Goal: Check status: Check status

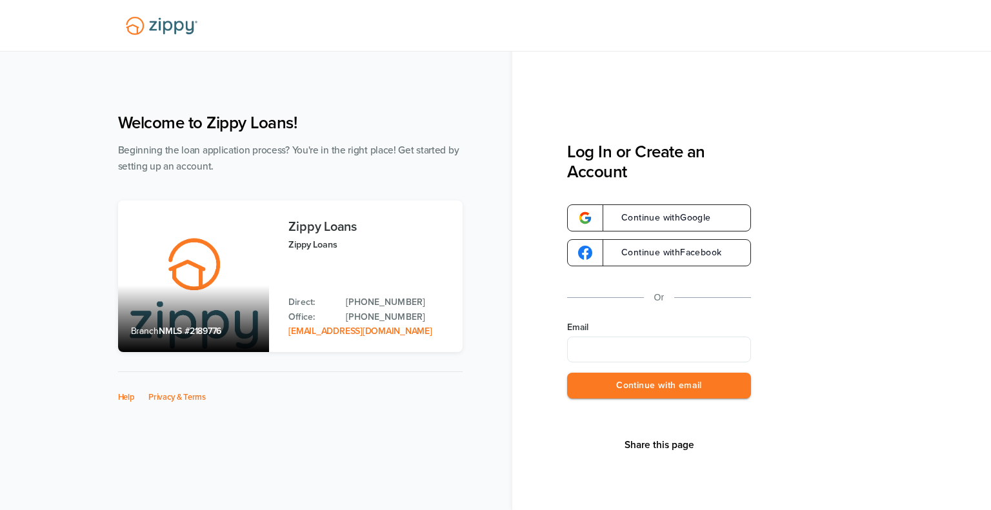
click at [616, 356] on input "Email" at bounding box center [659, 350] width 184 height 26
type input "**********"
click at [692, 388] on button "Continue with email" at bounding box center [659, 386] width 184 height 26
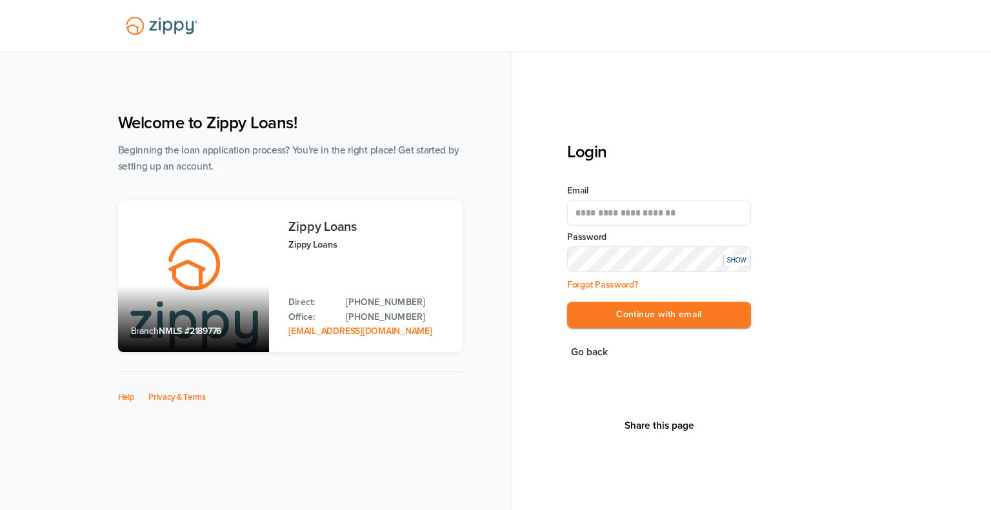
click at [567, 302] on button "Continue with email" at bounding box center [659, 315] width 184 height 26
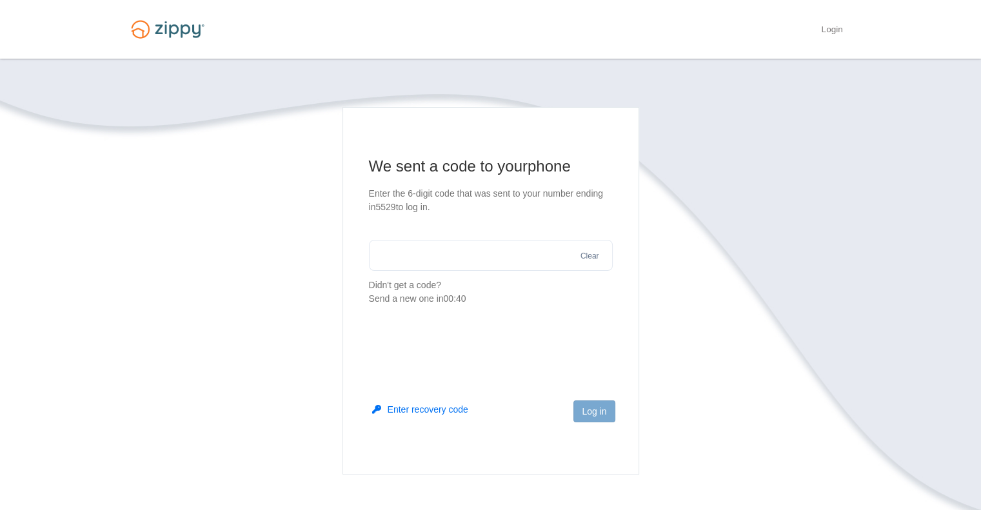
click at [435, 257] on input "text" at bounding box center [491, 255] width 244 height 31
type input "******"
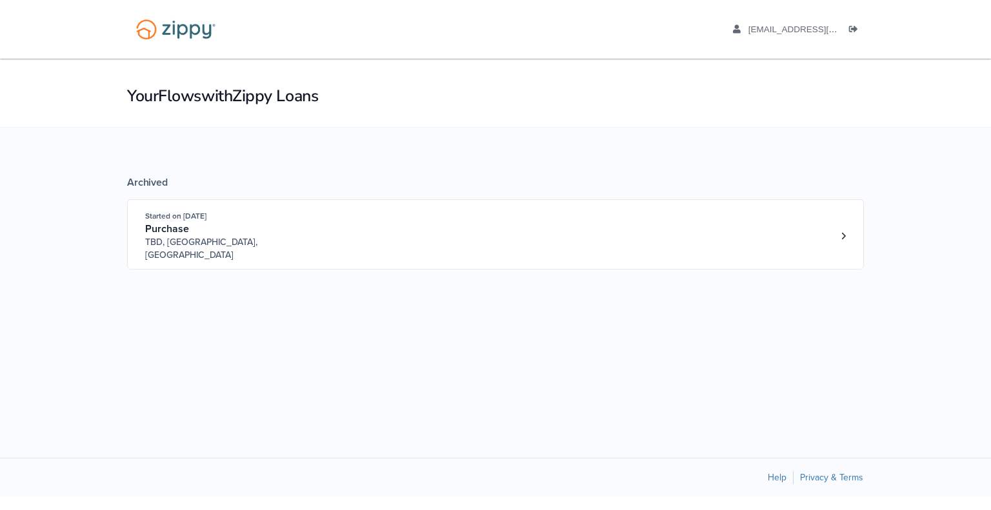
click at [421, 272] on div "Archived Started on [DATE] Purchase [GEOGRAPHIC_DATA], [GEOGRAPHIC_DATA], [GEOG…" at bounding box center [495, 216] width 737 height 177
click at [841, 232] on icon "Loan number 4166339" at bounding box center [843, 236] width 5 height 9
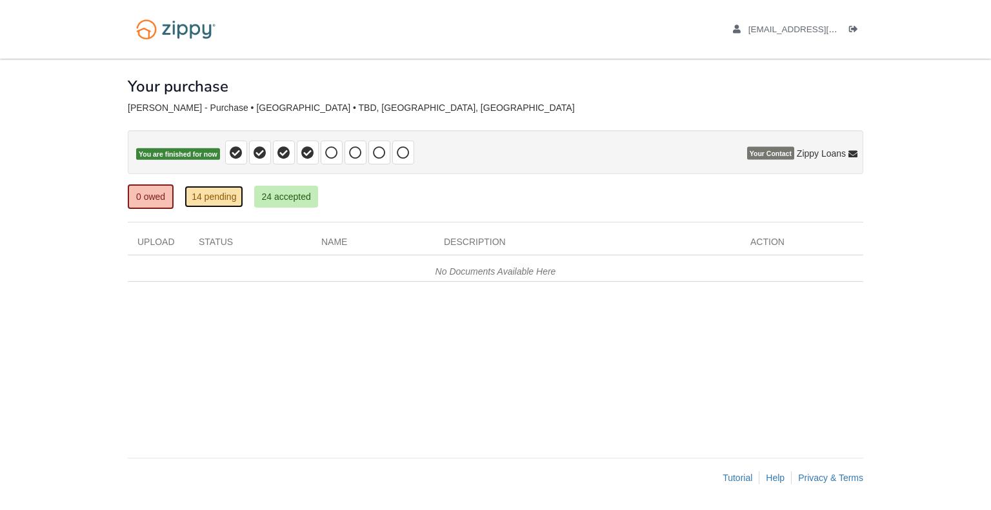
click at [227, 198] on link "14 pending" at bounding box center [214, 197] width 59 height 22
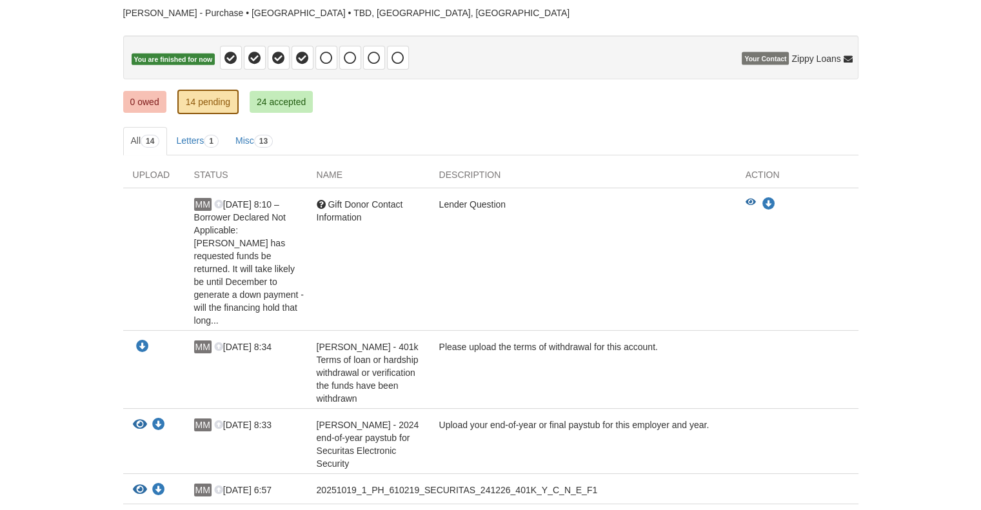
scroll to position [129, 0]
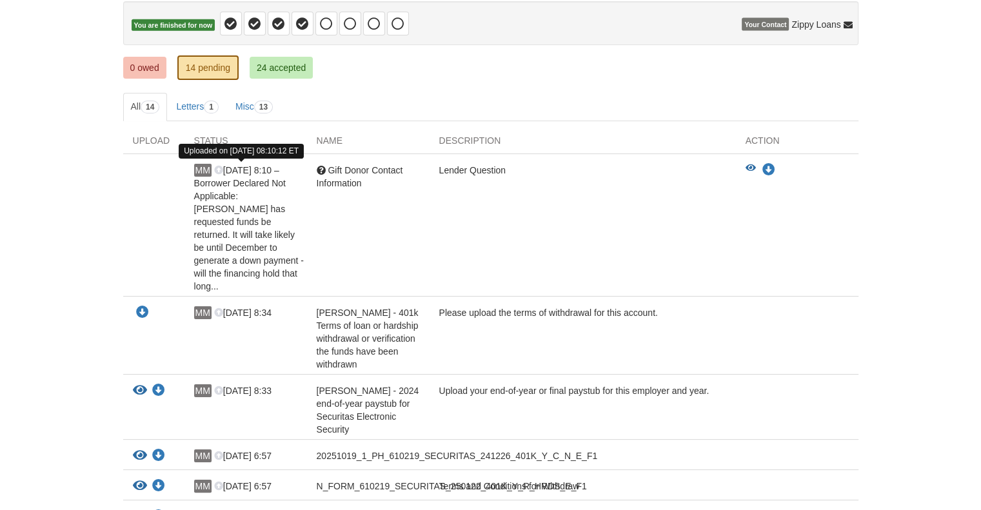
click at [253, 205] on span "[DATE] 8:10 – Borrower Declared Not Applicable: [PERSON_NAME] has requested fun…" at bounding box center [249, 228] width 110 height 126
click at [663, 239] on div "Lender Question" at bounding box center [583, 228] width 307 height 129
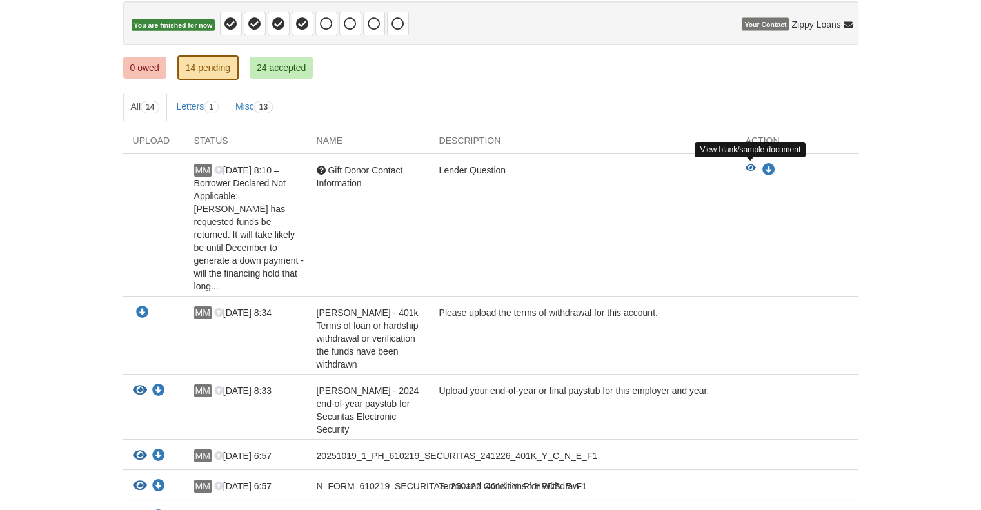
click at [746, 168] on icon "View Gift Donor Contact Information" at bounding box center [751, 168] width 10 height 9
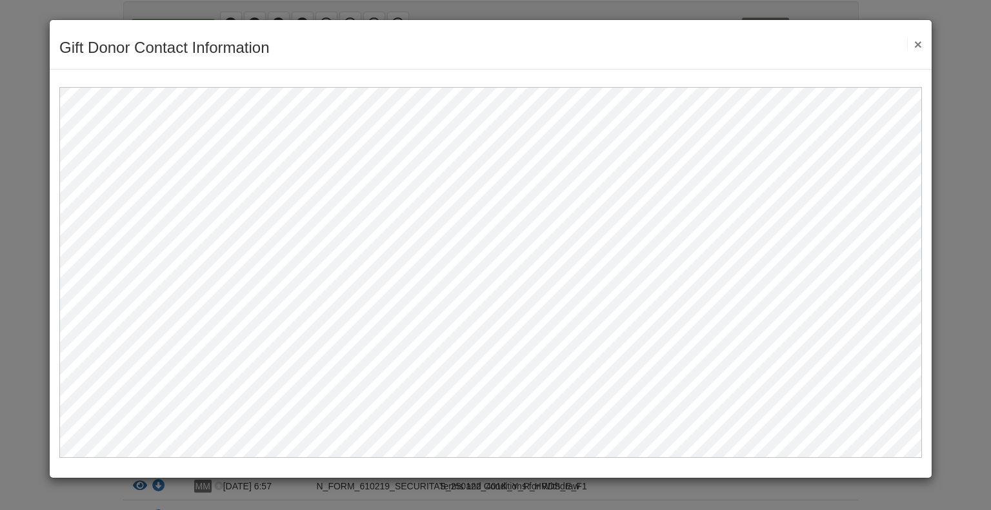
click at [913, 43] on button "×" at bounding box center [914, 44] width 15 height 14
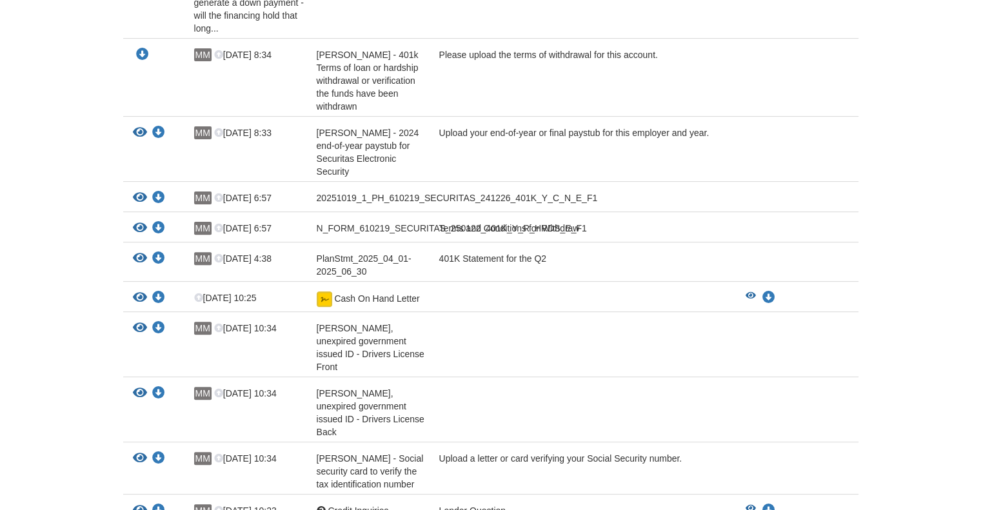
scroll to position [452, 0]
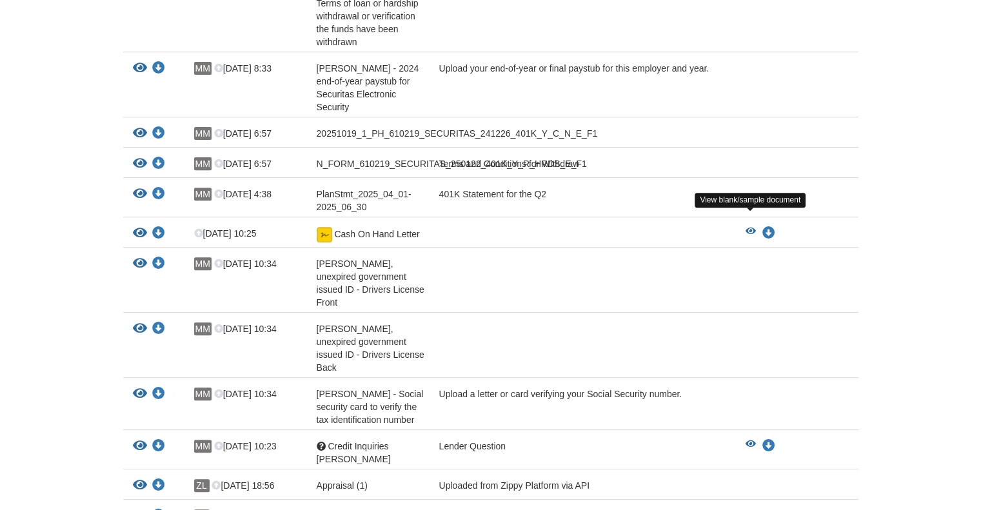
click at [749, 227] on icon "View Cash On Hand Letter" at bounding box center [751, 231] width 10 height 9
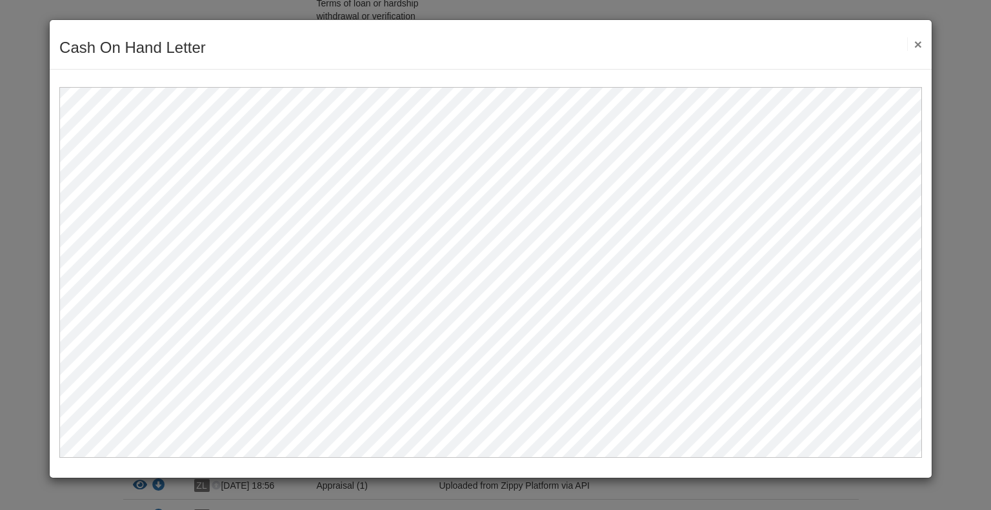
click at [916, 45] on button "×" at bounding box center [914, 44] width 15 height 14
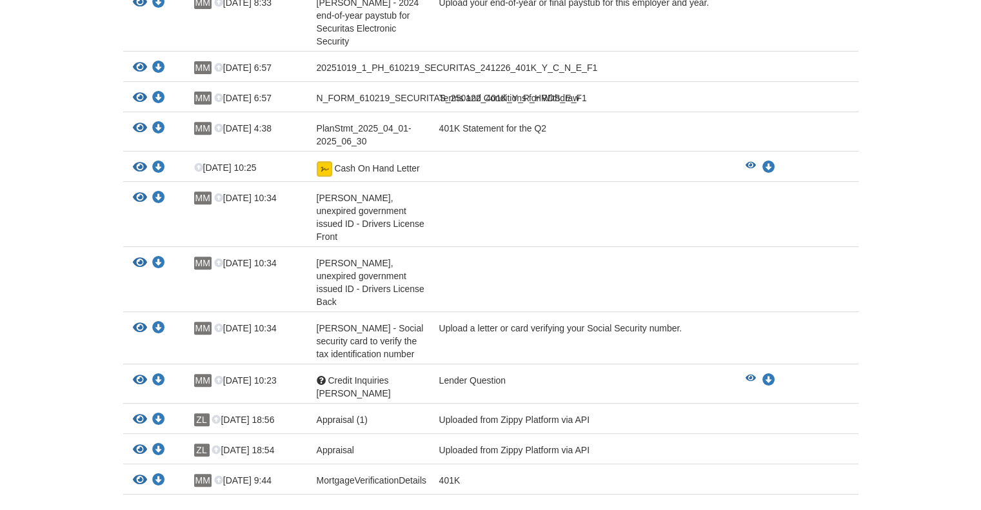
scroll to position [581, 0]
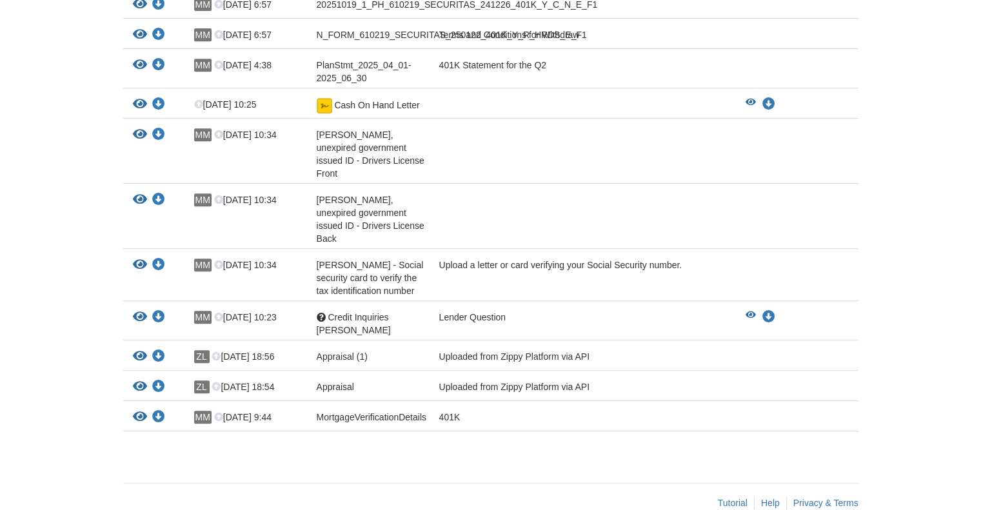
click at [479, 347] on div "View your document Download your document ZL [DATE] 18:56 Appraisal (1) Uploade…" at bounding box center [491, 356] width 736 height 30
click at [477, 350] on div "Uploaded from Zippy Platform via API" at bounding box center [583, 358] width 307 height 17
click at [751, 311] on icon "View Credit Inquiries michael" at bounding box center [751, 315] width 10 height 9
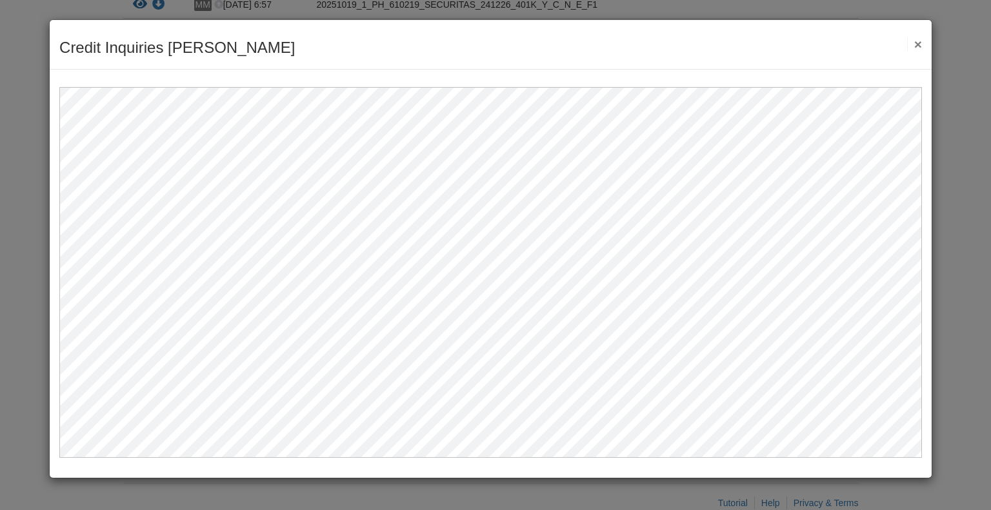
click at [914, 42] on button "×" at bounding box center [914, 44] width 15 height 14
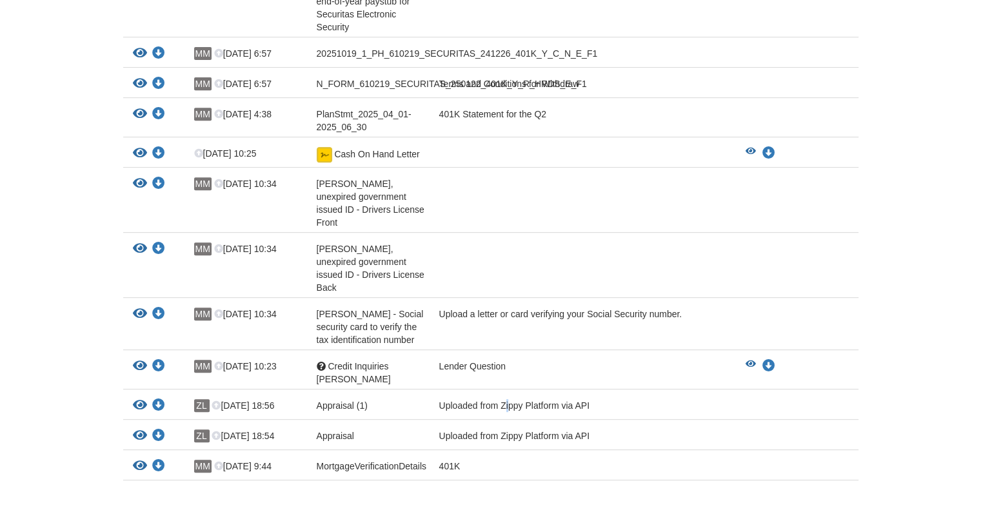
scroll to position [452, 0]
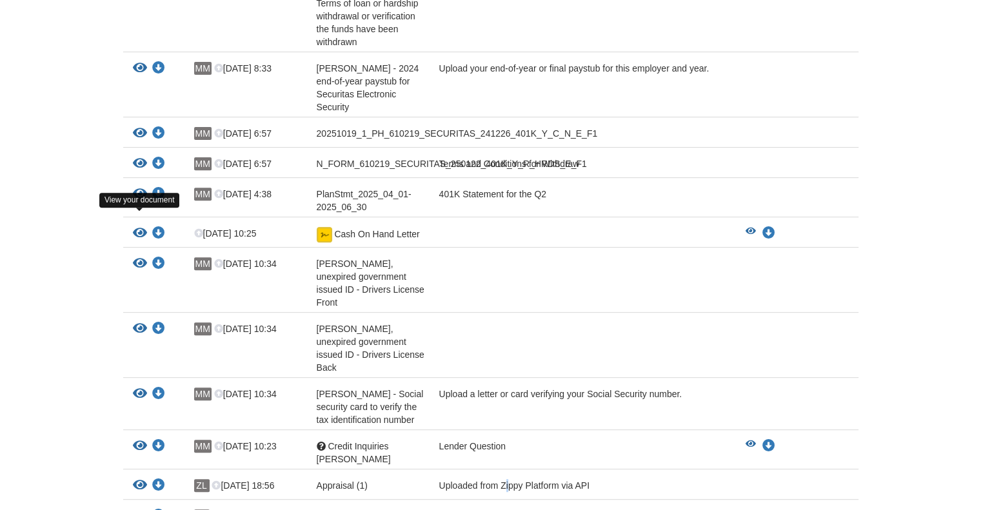
click at [141, 227] on icon "View Cash On Hand Letter" at bounding box center [140, 233] width 14 height 13
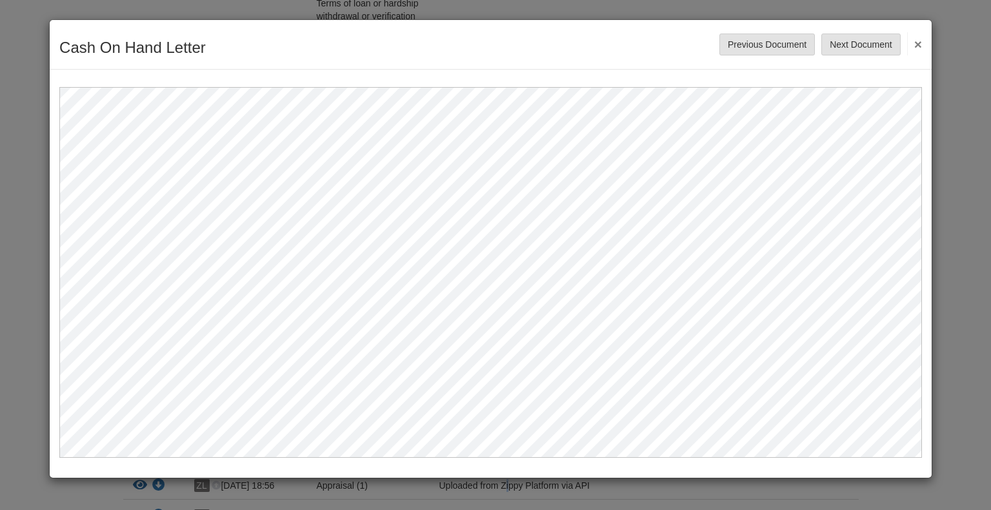
click at [918, 43] on button "×" at bounding box center [914, 43] width 15 height 23
